Goal: Task Accomplishment & Management: Use online tool/utility

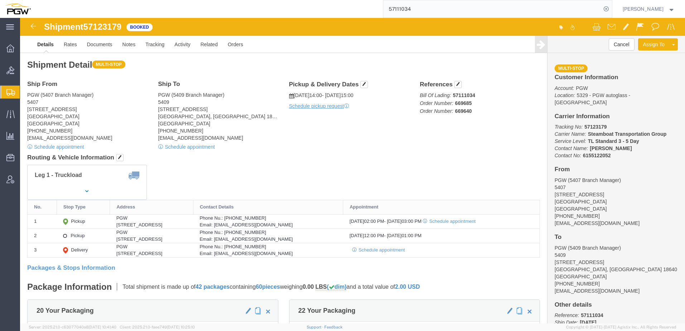
click at [0, 0] on span "Create from Template" at bounding box center [0, 0] width 0 height 0
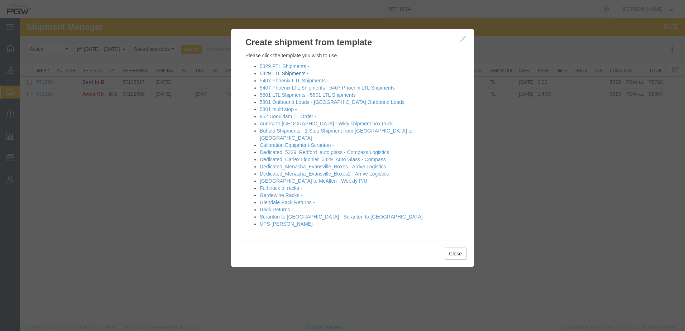
click at [279, 73] on link "5329 LTL Shipments -" at bounding box center [284, 74] width 49 height 6
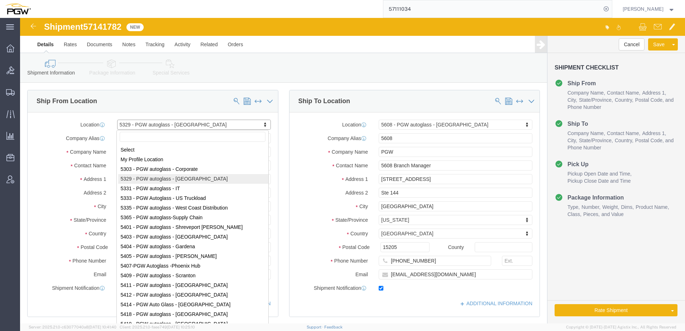
select select "28253"
select select "28407"
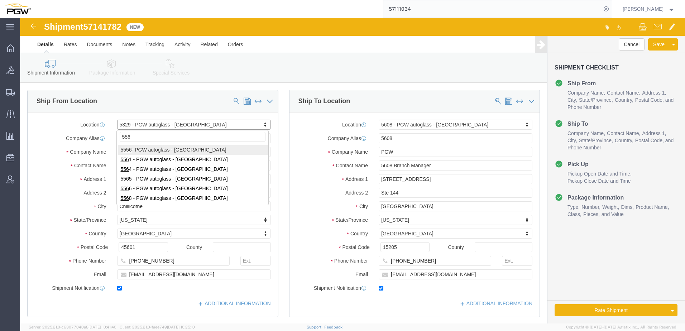
type input "5564"
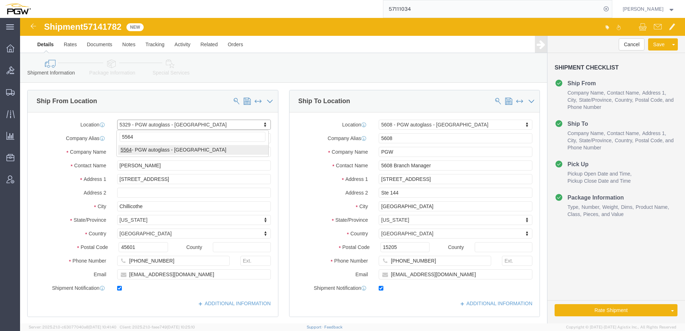
select select "28373"
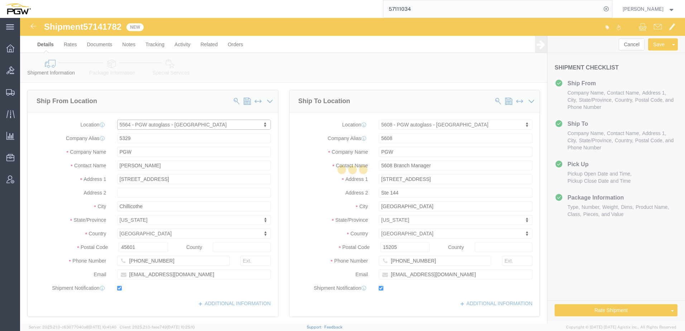
type input "5564"
type input "5564 Branch Manager"
type input "[STREET_ADDRESS]"
type input "Suites 4-8"
type input "[GEOGRAPHIC_DATA]"
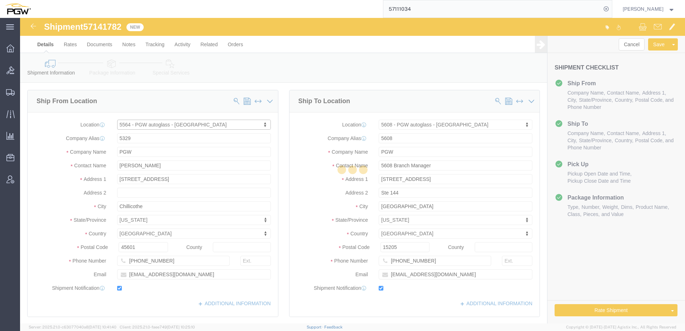
type input "32256"
type input "[PHONE_NUMBER]"
type input "[EMAIL_ADDRESS][DOMAIN_NAME]"
select select "FL"
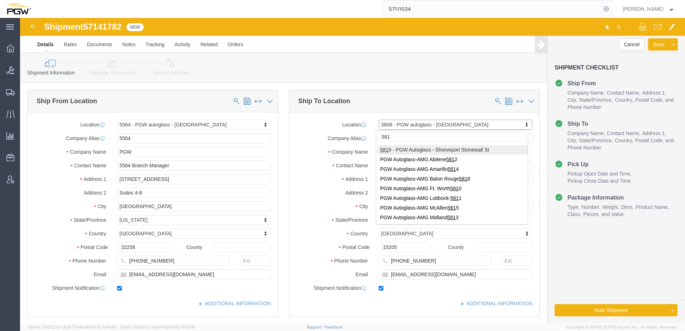
type input "5813"
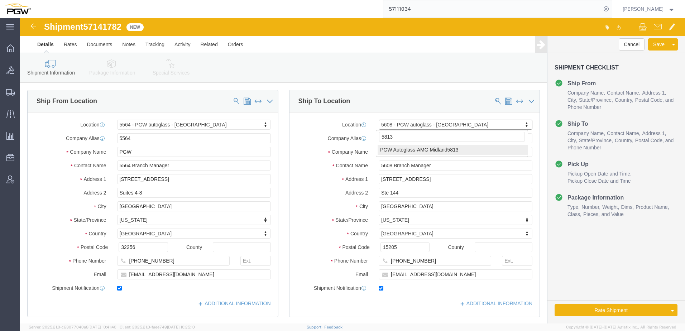
select select "62939"
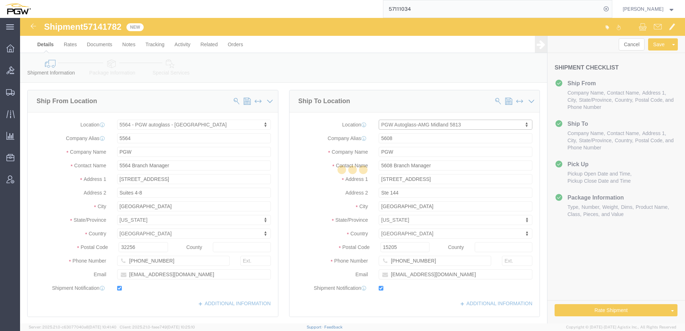
type input "5813"
type input "5813 Branch Manager"
type input "[STREET_ADDRESS]"
type input "Midland"
type input "79703"
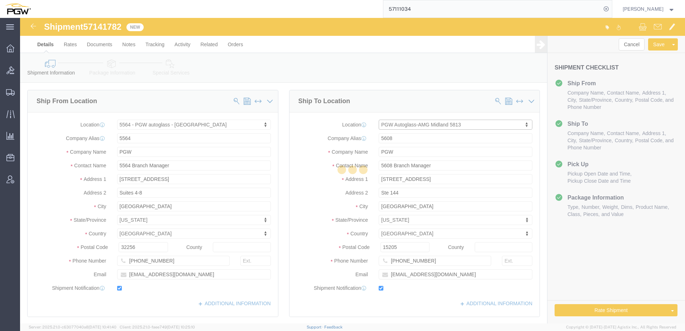
type input "[PHONE_NUMBER]"
type input "[EMAIL_ADDRESS][DOMAIN_NAME]"
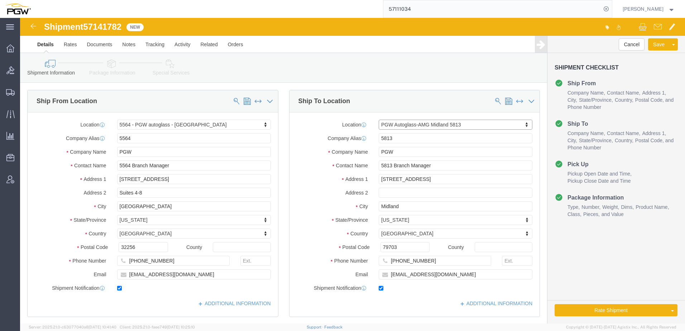
select select "[GEOGRAPHIC_DATA]"
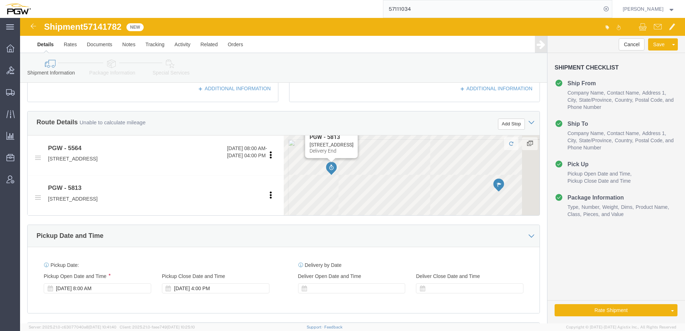
scroll to position [358, 0]
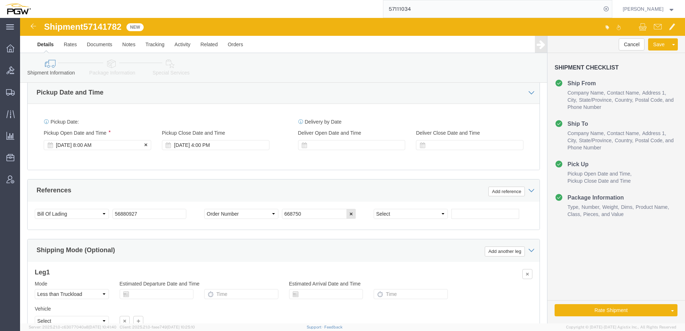
click div "[DATE] 8:00 AM"
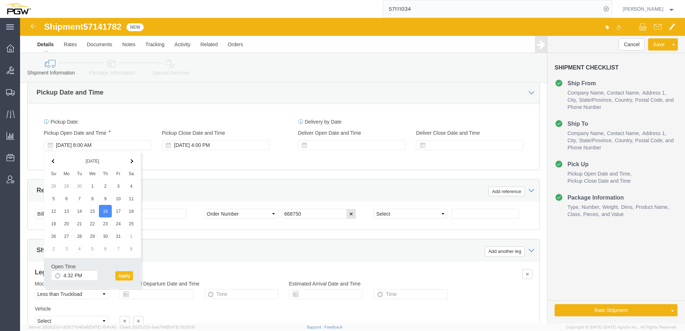
click button "Apply"
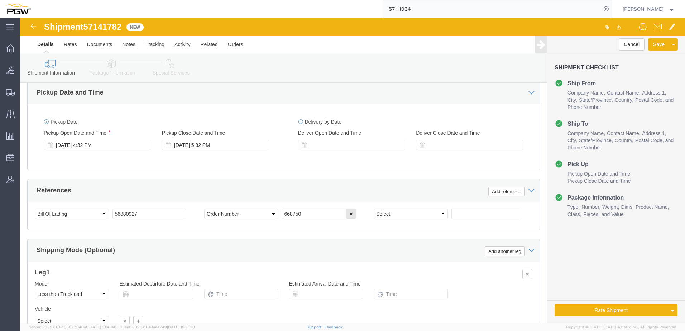
click link "Package Information"
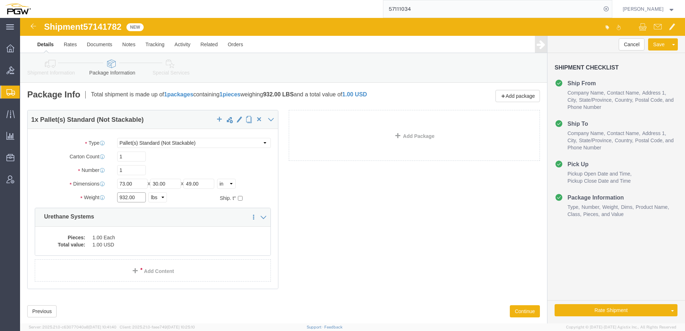
drag, startPoint x: 107, startPoint y: 179, endPoint x: -11, endPoint y: 170, distance: 117.8
click html "Shipment 57141782 New Details Rates Documents Notes Tracking Activity Related O…"
type input "500.00"
click icon
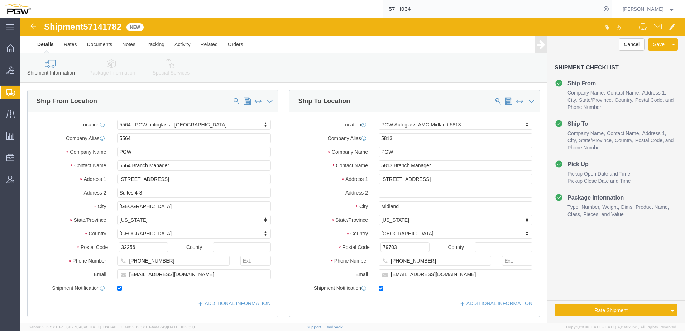
click icon
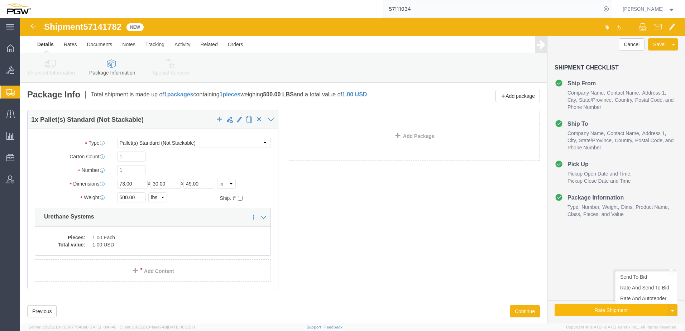
click button "Rate Shipment"
